Goal: Task Accomplishment & Management: Manage account settings

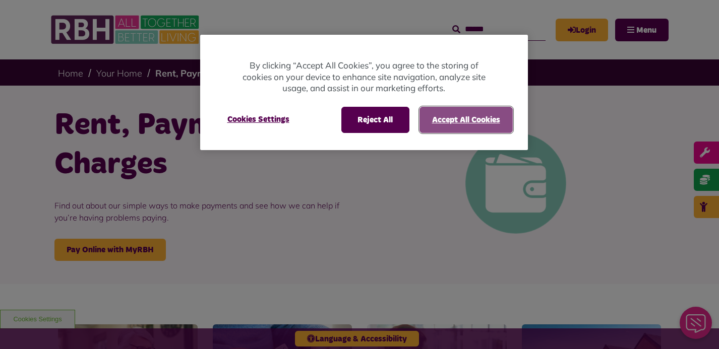
click at [471, 120] on button "Accept All Cookies" at bounding box center [465, 120] width 93 height 26
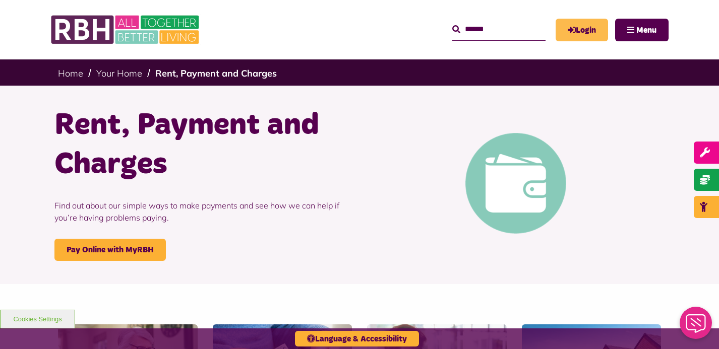
click at [0, 0] on icon "MyRBH" at bounding box center [0, 0] width 0 height 0
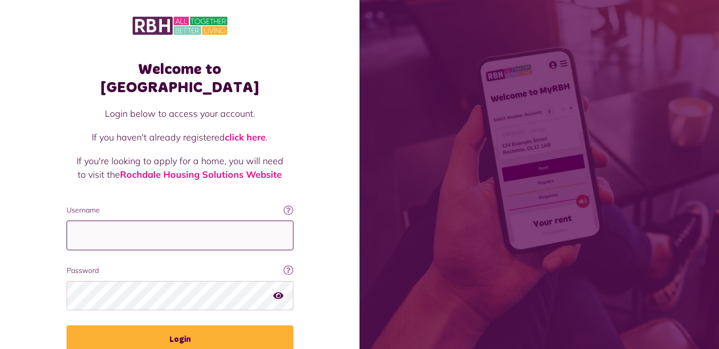
click at [227, 221] on input "Username" at bounding box center [180, 236] width 227 height 30
type input "**********"
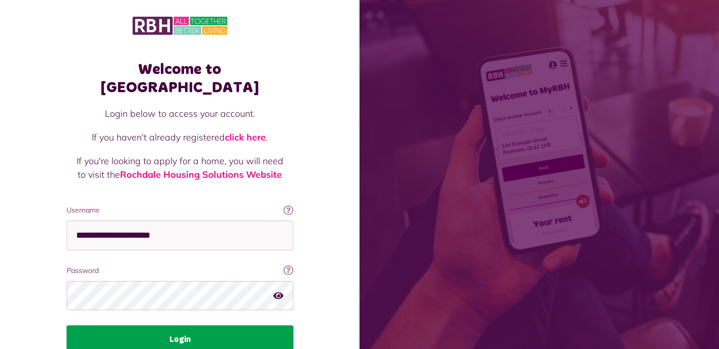
click at [183, 326] on button "Login" at bounding box center [180, 340] width 227 height 28
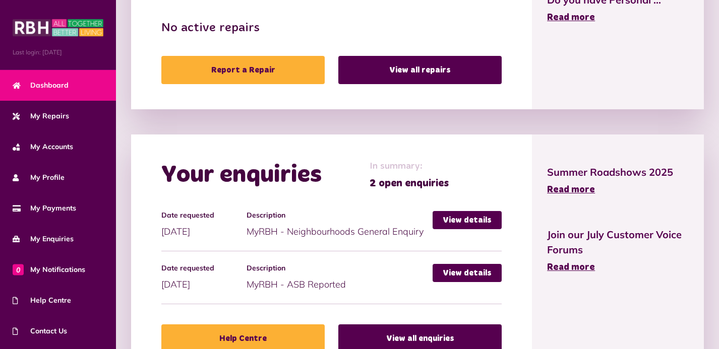
scroll to position [606, 0]
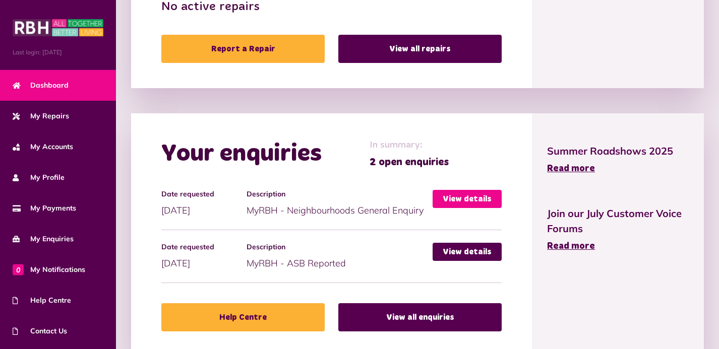
click at [468, 200] on link "View details" at bounding box center [467, 199] width 69 height 18
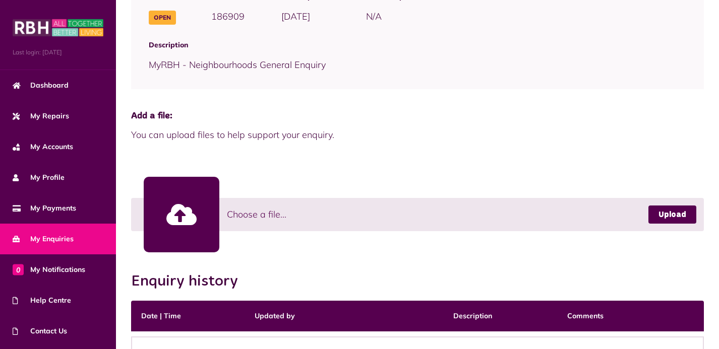
scroll to position [154, 0]
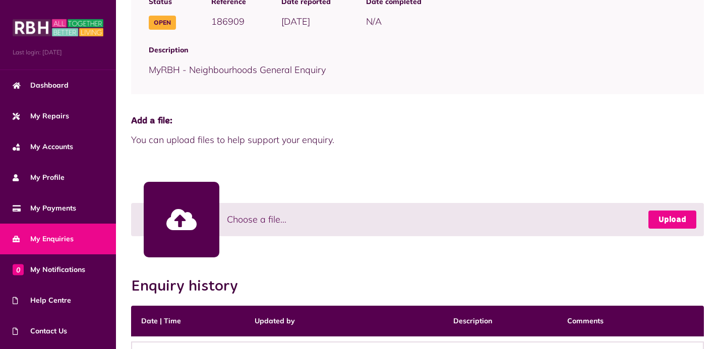
click at [677, 217] on link "Upload" at bounding box center [672, 220] width 48 height 18
click at [676, 216] on link "Upload" at bounding box center [672, 220] width 48 height 18
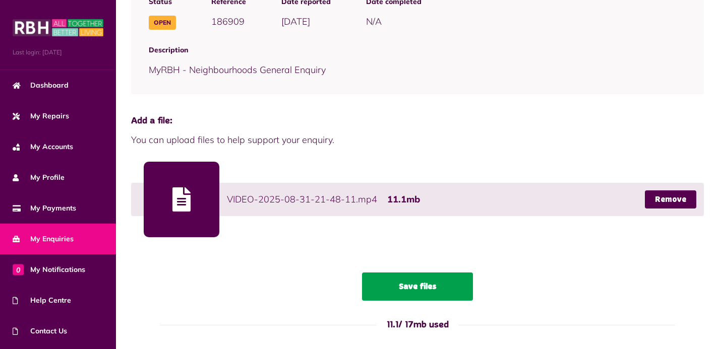
click at [417, 286] on button "Save files" at bounding box center [417, 287] width 111 height 28
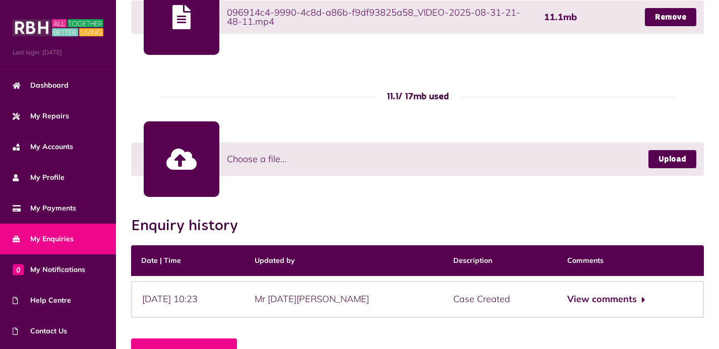
scroll to position [369, 0]
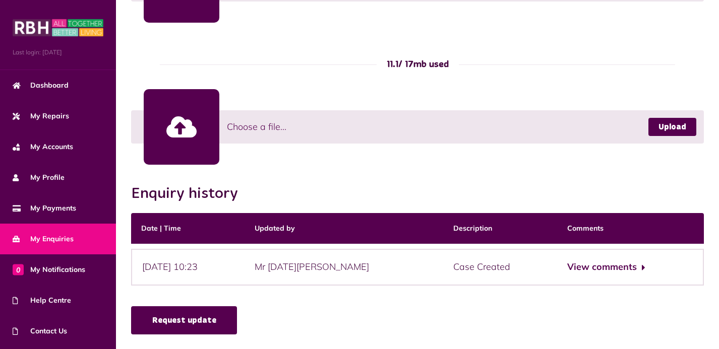
click at [189, 321] on link "Request update" at bounding box center [184, 321] width 106 height 28
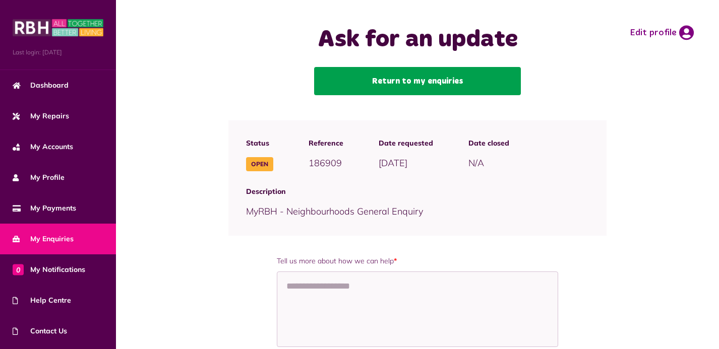
click at [429, 81] on link "Return to my enquiries" at bounding box center [417, 81] width 207 height 28
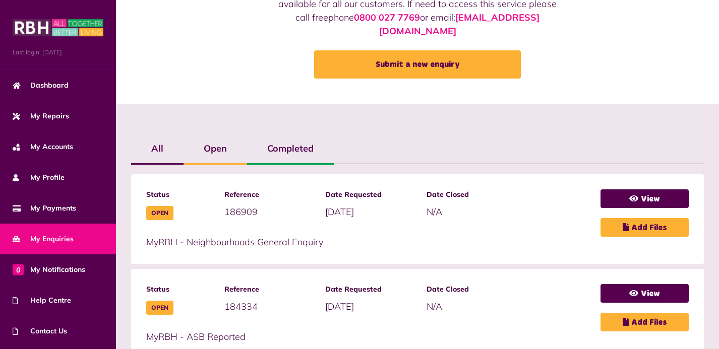
scroll to position [126, 0]
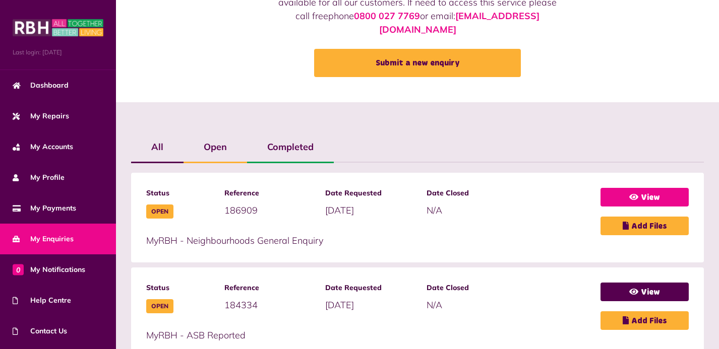
click at [647, 188] on link "View" at bounding box center [644, 197] width 88 height 19
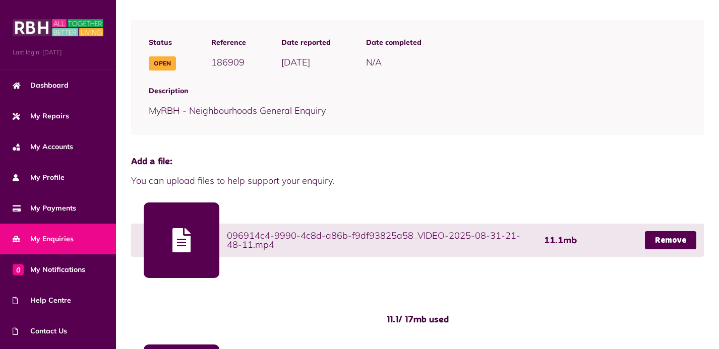
scroll to position [133, 0]
